Goal: Task Accomplishment & Management: Manage account settings

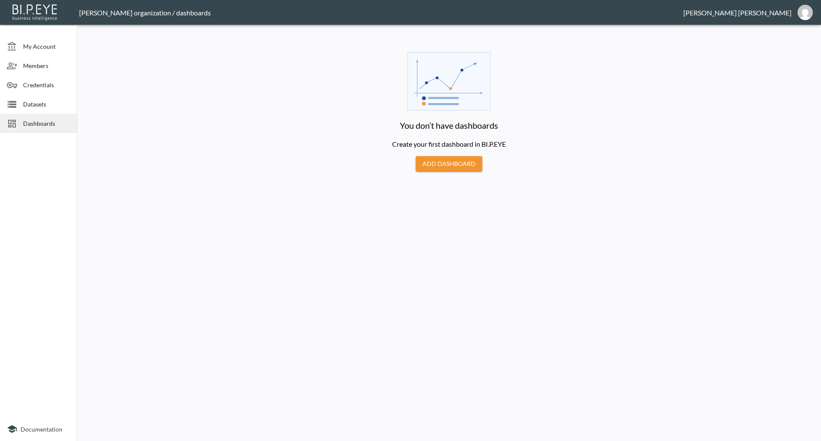
click at [34, 62] on span "Members" at bounding box center [46, 65] width 47 height 9
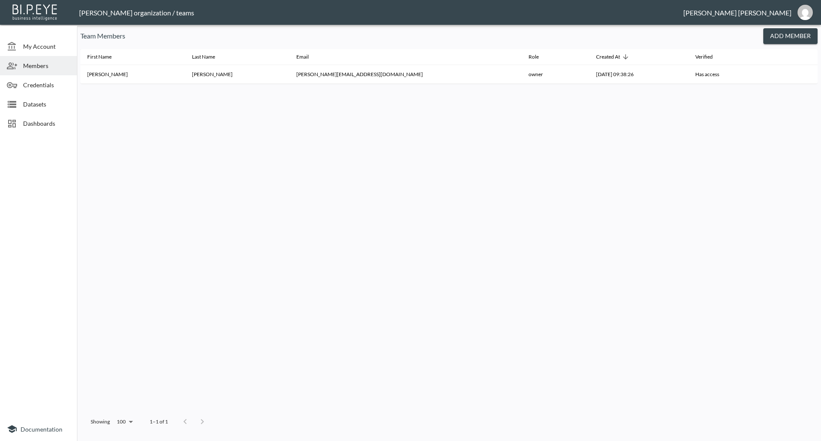
click at [110, 16] on div "[PERSON_NAME] organization / teams" at bounding box center [381, 13] width 604 height 8
click at [42, 107] on span "Datasets" at bounding box center [46, 104] width 47 height 9
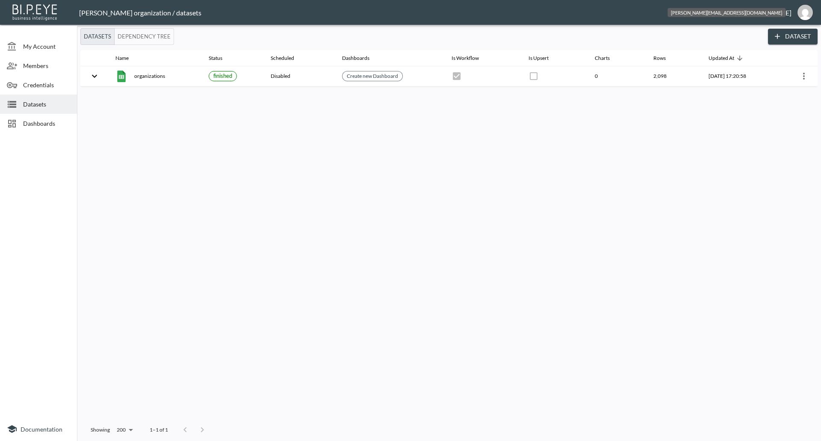
click at [807, 14] on img "jessica@mutualart.com" at bounding box center [805, 12] width 15 height 15
click at [787, 33] on li "Switch Organization" at bounding box center [784, 33] width 74 height 15
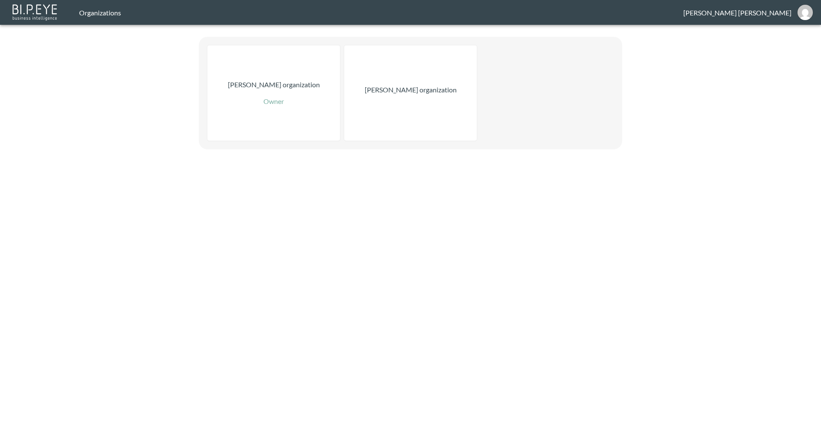
click at [23, 13] on img at bounding box center [35, 11] width 49 height 19
click at [19, 180] on div "Organizations [PERSON_NAME] [PERSON_NAME] organization Owner [PERSON_NAME] orga…" at bounding box center [410, 220] width 821 height 441
